Goal: Navigation & Orientation: Find specific page/section

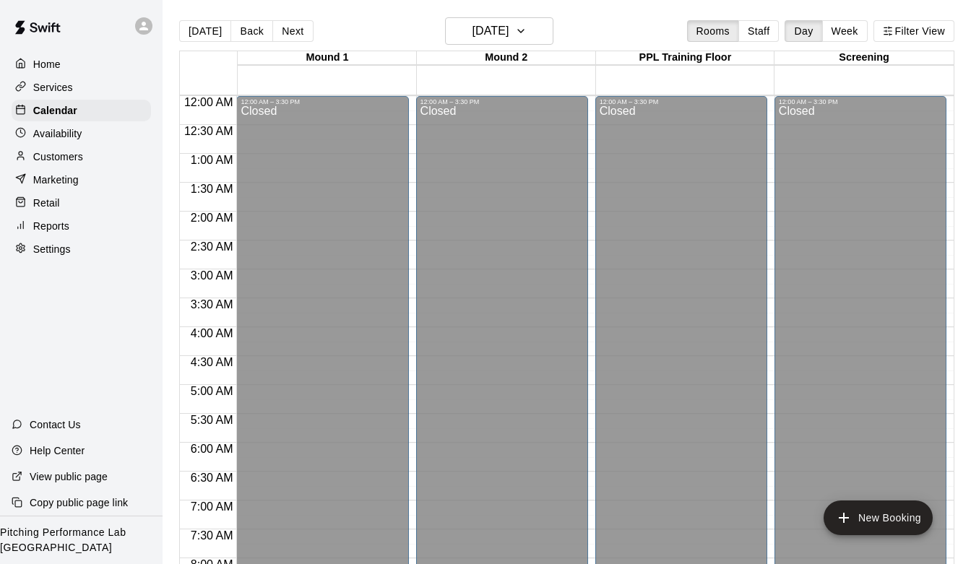
scroll to position [834, 0]
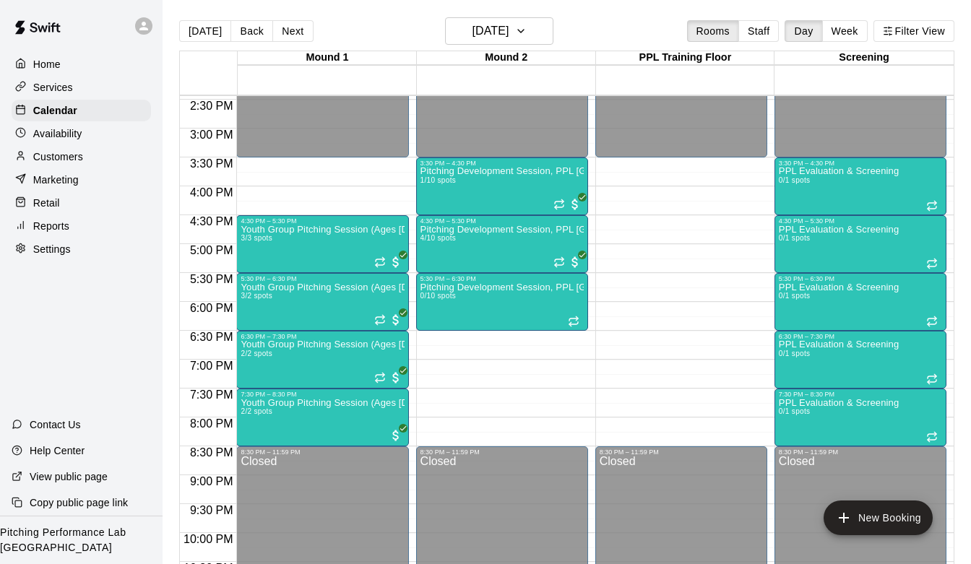
click at [58, 129] on p "Availability" at bounding box center [57, 133] width 49 height 14
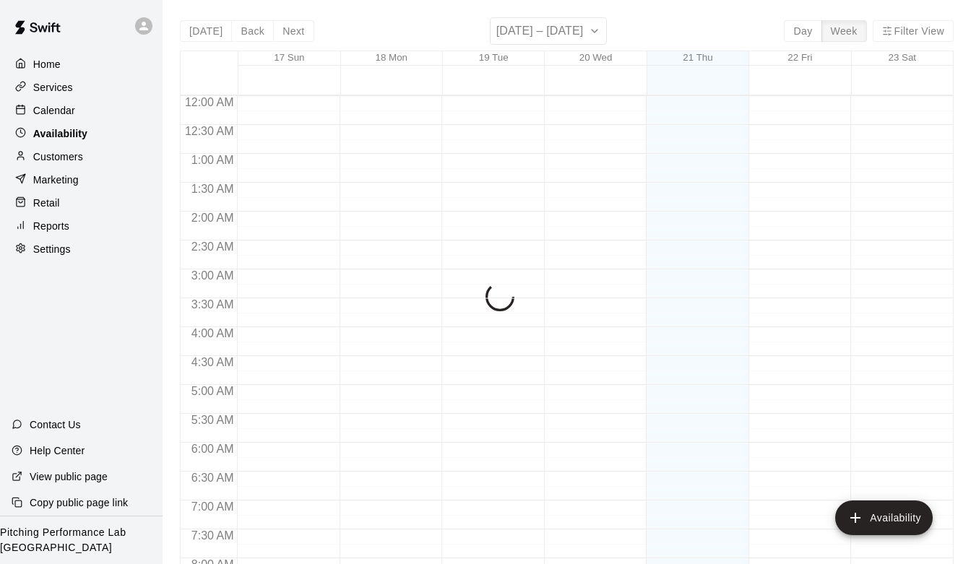
scroll to position [833, 0]
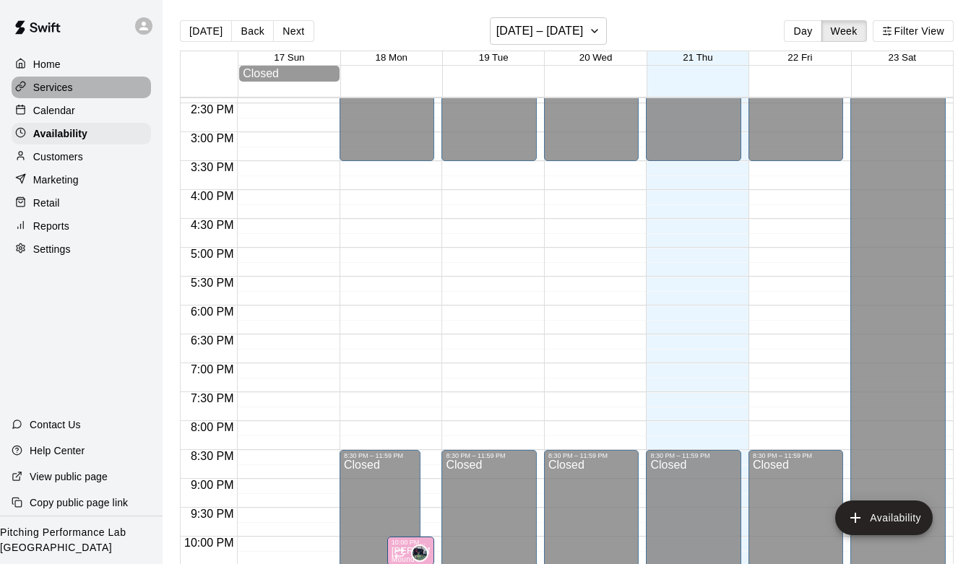
click at [87, 92] on div "Services" at bounding box center [81, 88] width 139 height 22
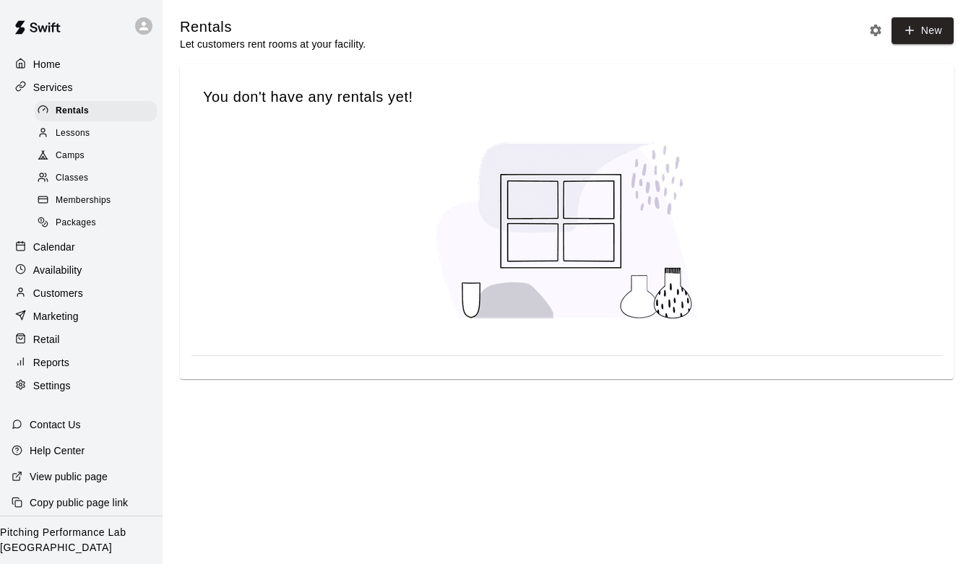
click at [64, 285] on div "Customers" at bounding box center [81, 293] width 139 height 22
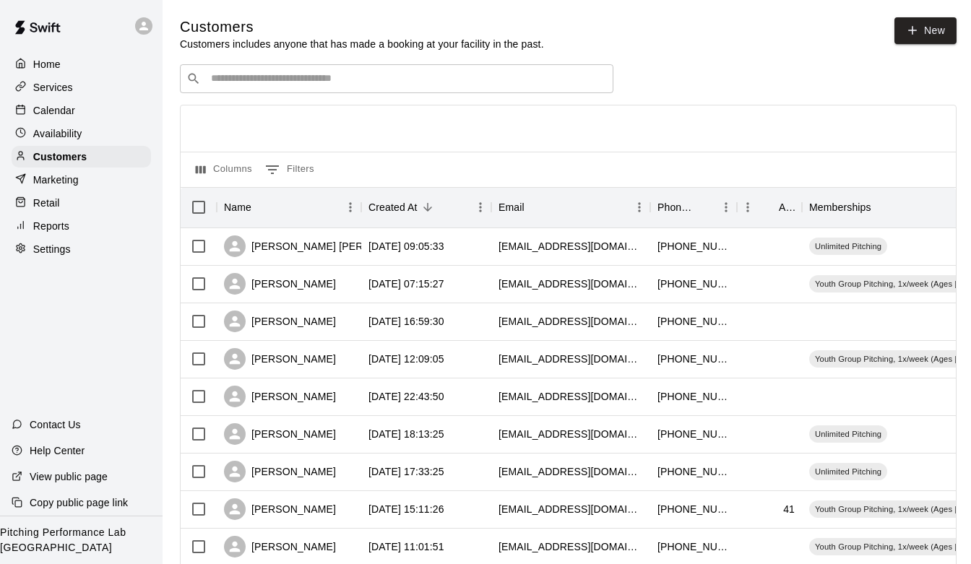
click at [61, 85] on p "Services" at bounding box center [53, 87] width 40 height 14
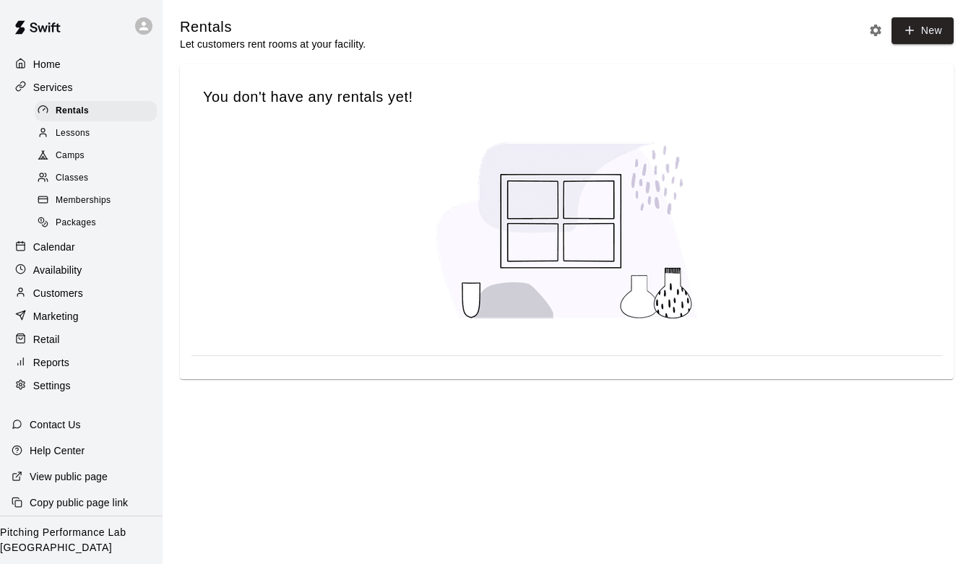
click at [112, 207] on div "Memberships" at bounding box center [96, 201] width 122 height 20
